Goal: Entertainment & Leisure: Consume media (video, audio)

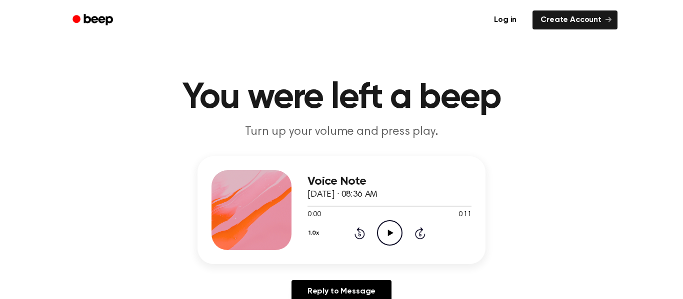
click at [388, 241] on icon "Play Audio" at bounding box center [389, 232] width 25 height 25
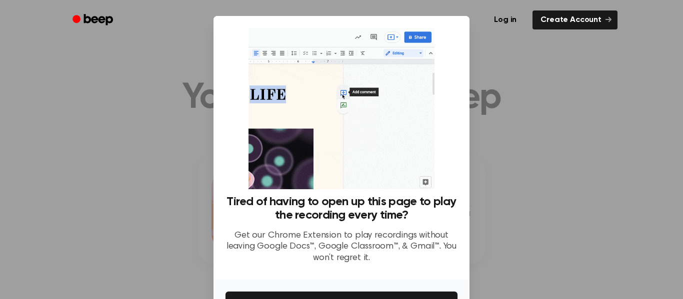
click at [510, 121] on div at bounding box center [341, 149] width 683 height 299
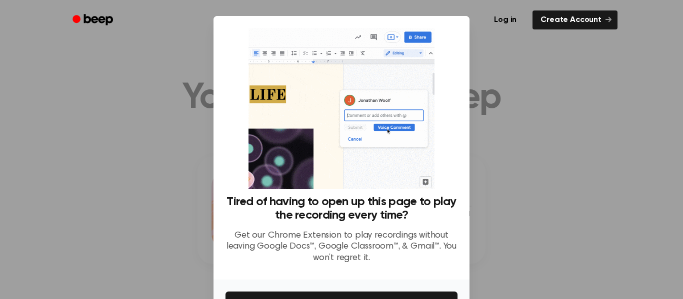
click at [442, 33] on div "Log in Create Account" at bounding box center [341, 20] width 552 height 40
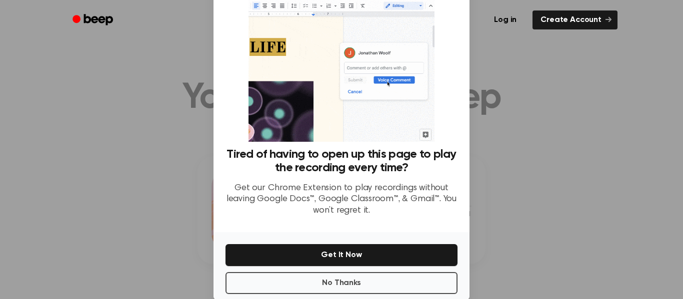
scroll to position [64, 0]
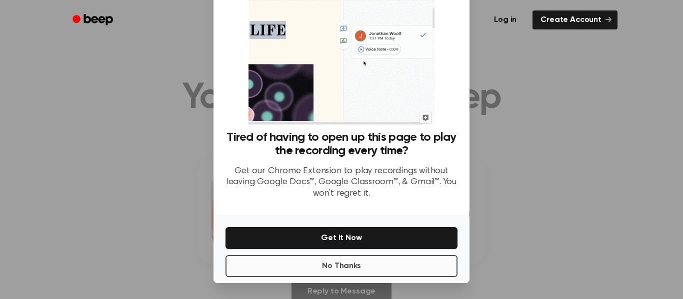
click at [271, 268] on button "No Thanks" at bounding box center [341, 266] width 232 height 22
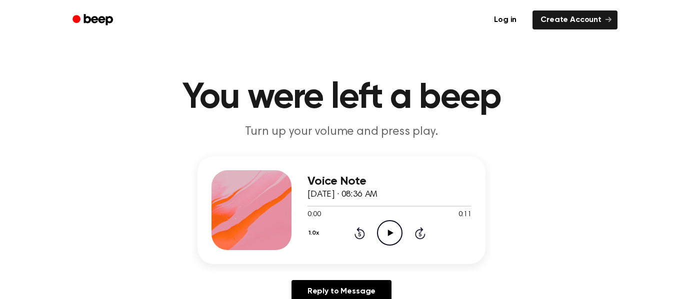
click at [392, 244] on icon "Play Audio" at bounding box center [389, 232] width 25 height 25
click at [387, 235] on icon "Play Audio" at bounding box center [389, 232] width 25 height 25
click at [397, 240] on icon "Play Audio" at bounding box center [389, 232] width 25 height 25
click at [390, 241] on icon "Play Audio" at bounding box center [389, 232] width 25 height 25
